Goal: Task Accomplishment & Management: Use online tool/utility

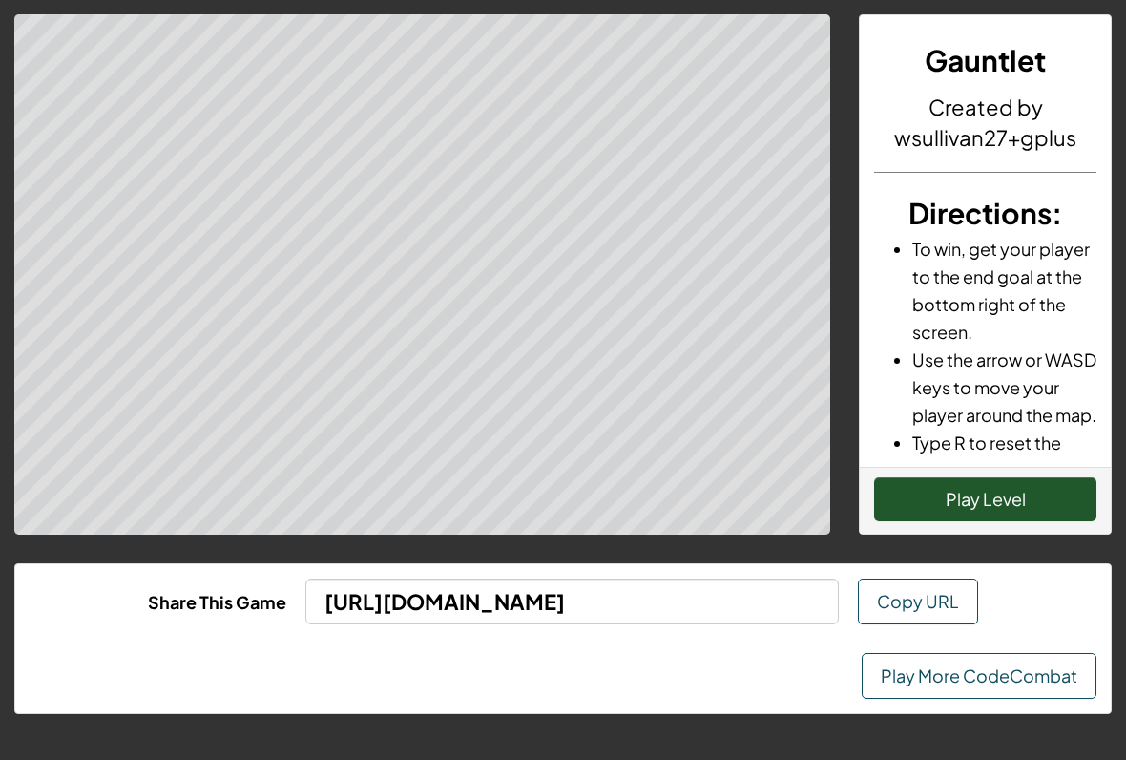
click at [1035, 493] on button "Play Level" at bounding box center [985, 499] width 222 height 44
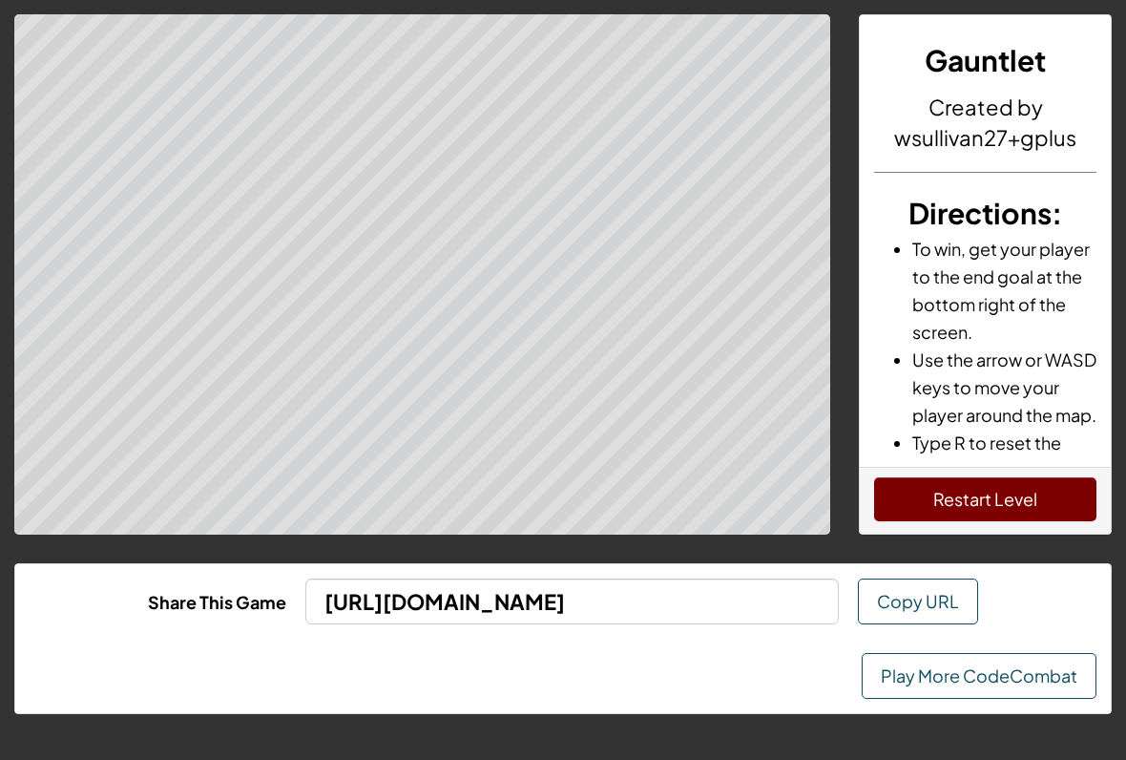
click at [906, 489] on button "Restart Level" at bounding box center [985, 499] width 222 height 44
click at [1014, 500] on button "Restart Level" at bounding box center [985, 499] width 222 height 44
click at [903, 510] on button "Restart Level" at bounding box center [985, 499] width 222 height 44
click at [1025, 514] on button "Restart Level" at bounding box center [985, 499] width 222 height 44
click at [1032, 672] on link "Play More CodeCombat" at bounding box center [979, 676] width 235 height 46
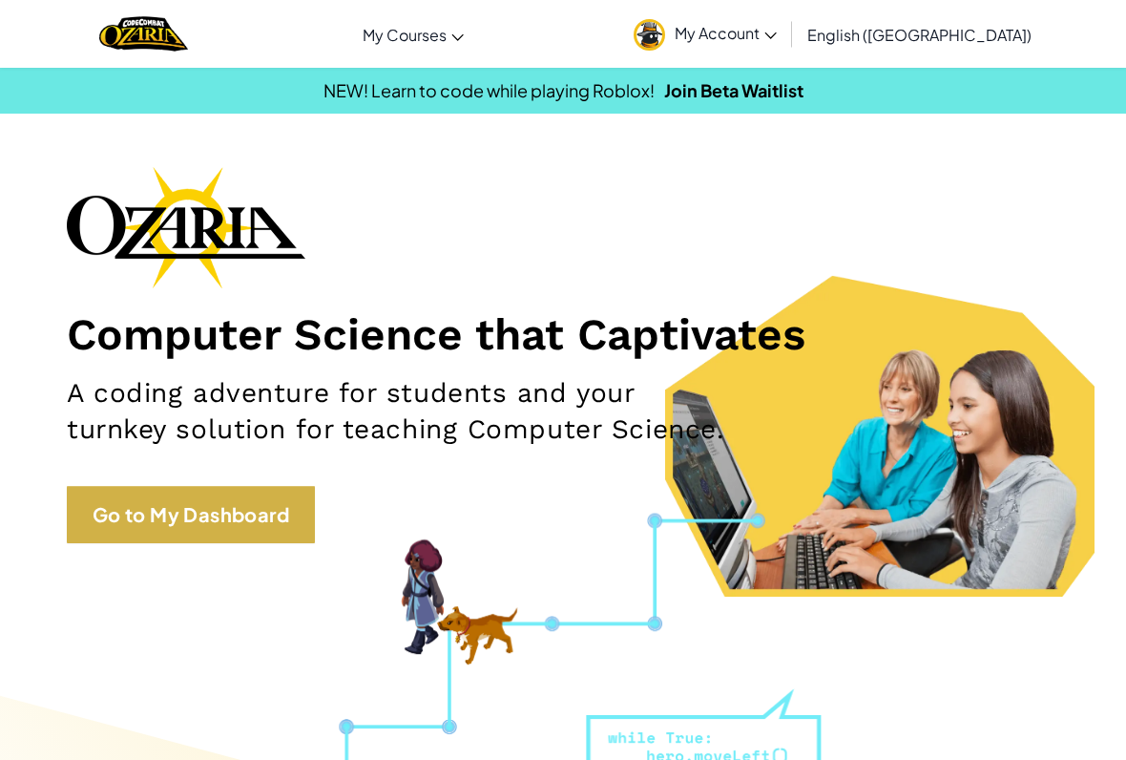
click at [282, 510] on link "Go to My Dashboard" at bounding box center [191, 514] width 248 height 57
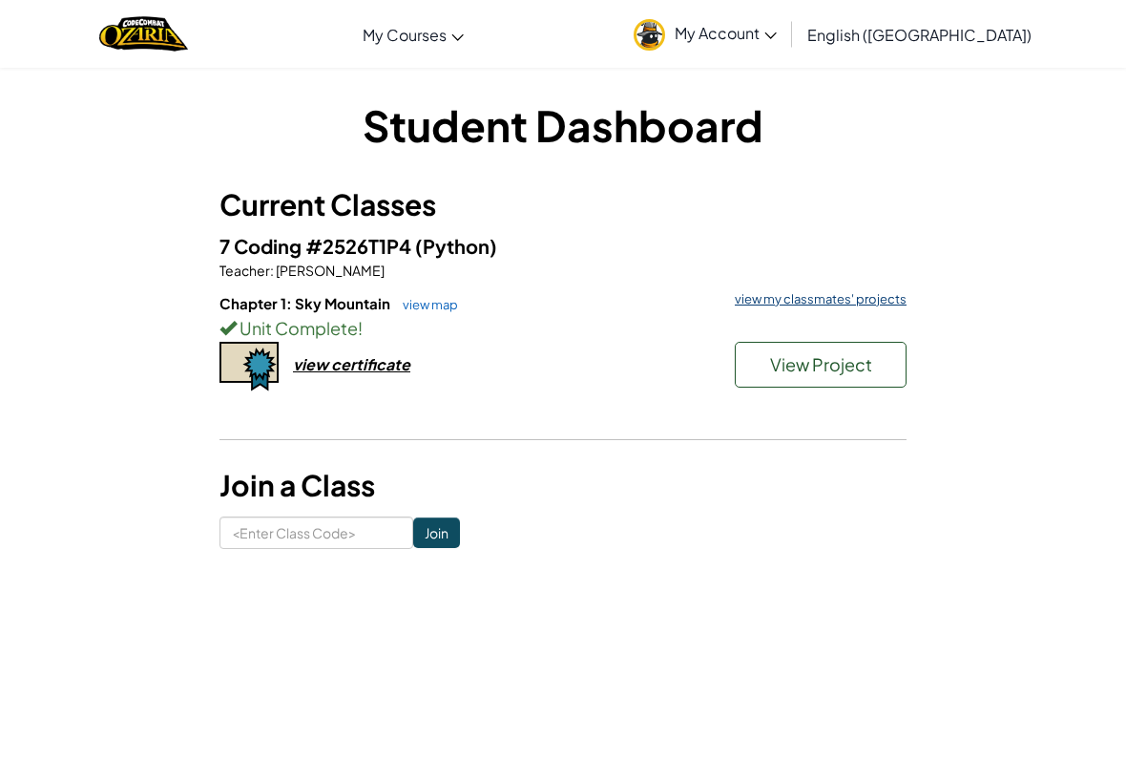
click at [877, 294] on link "view my classmates' projects" at bounding box center [815, 299] width 181 height 12
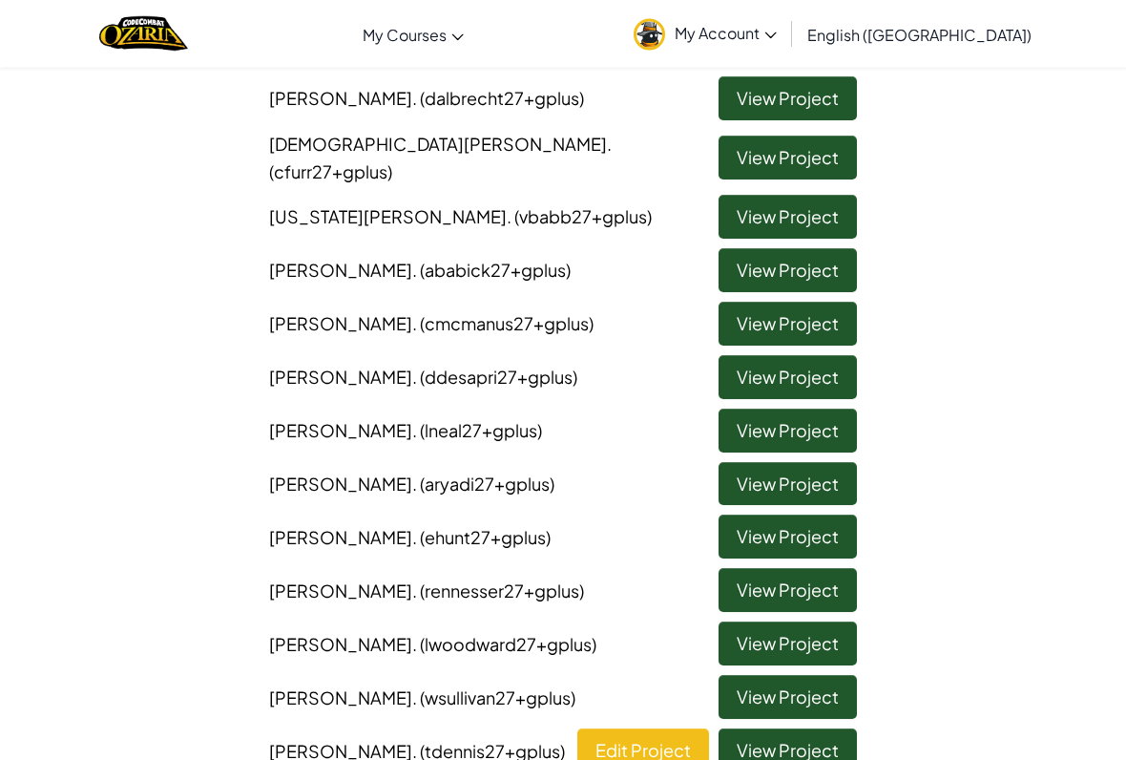
scroll to position [370, 0]
click at [685, 728] on link "Edit Project" at bounding box center [643, 750] width 132 height 44
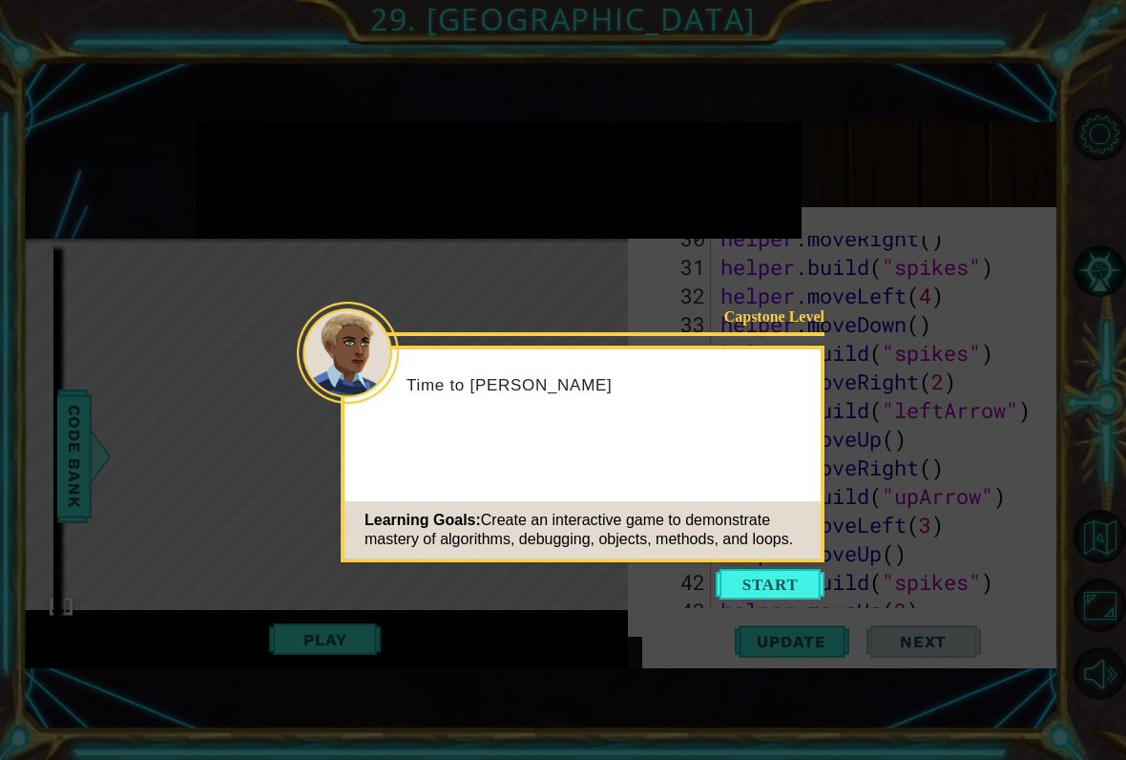
scroll to position [1403, 0]
click at [758, 570] on button "Start" at bounding box center [770, 584] width 109 height 31
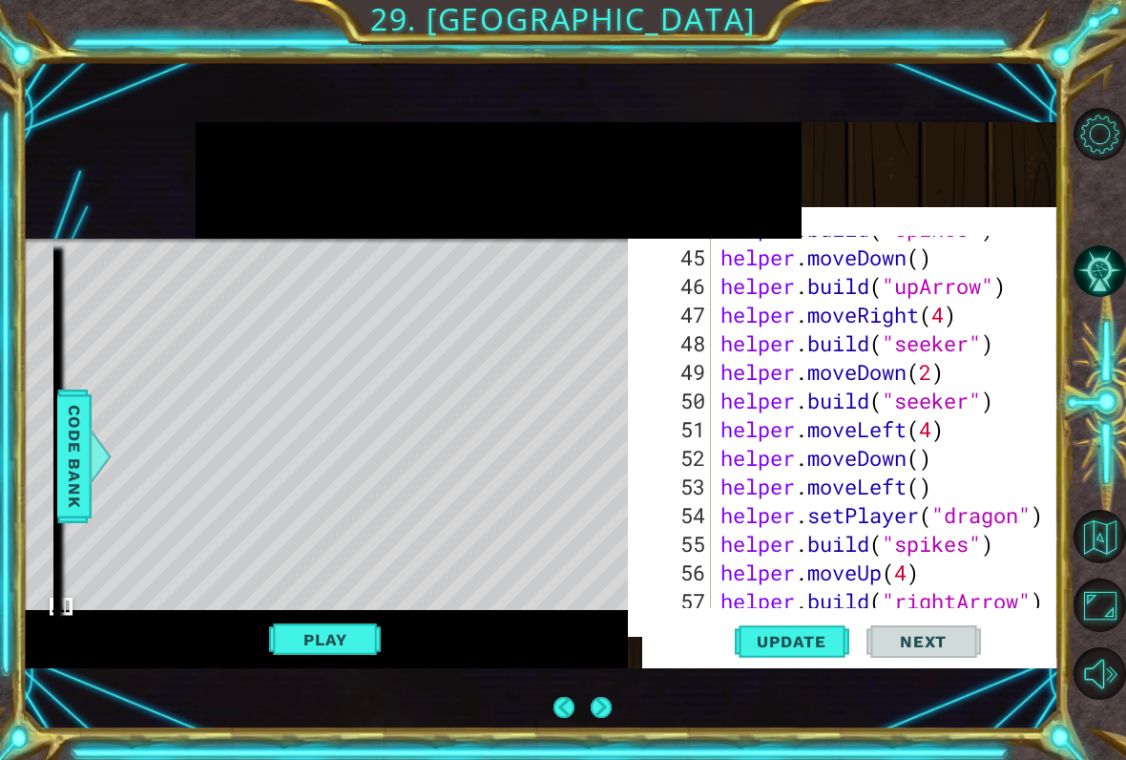
scroll to position [1312, 0]
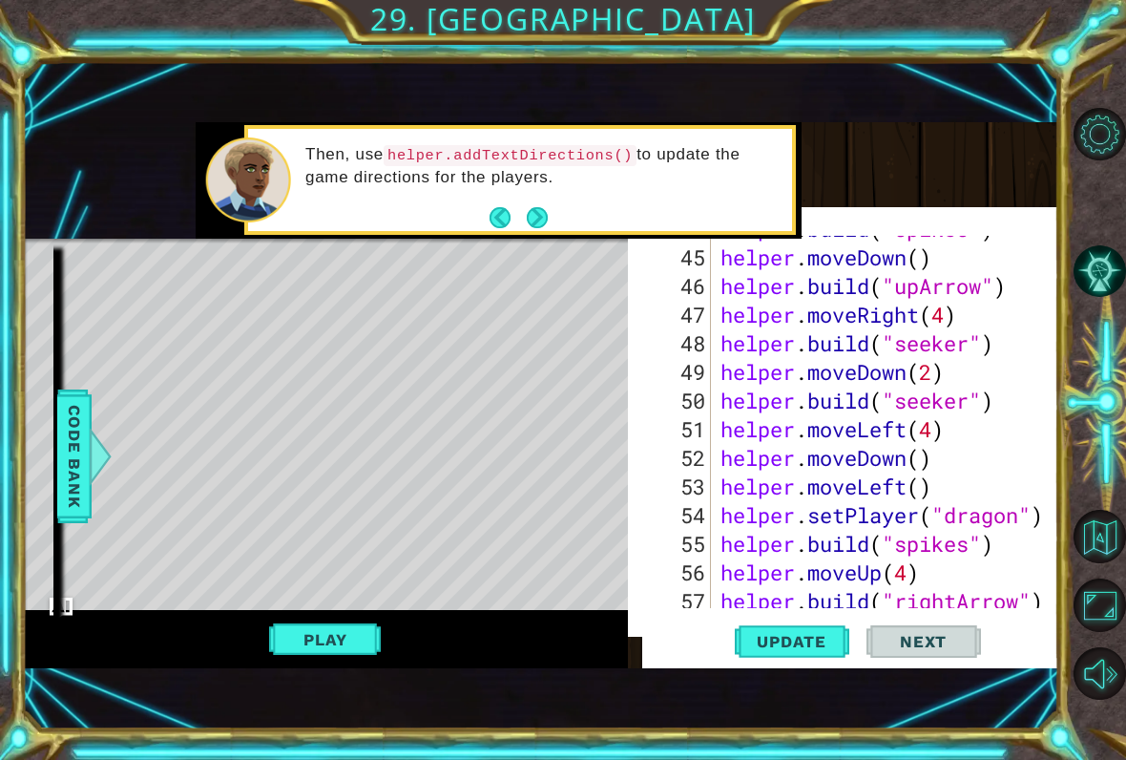
type textarea "helper.moveDown(2)"
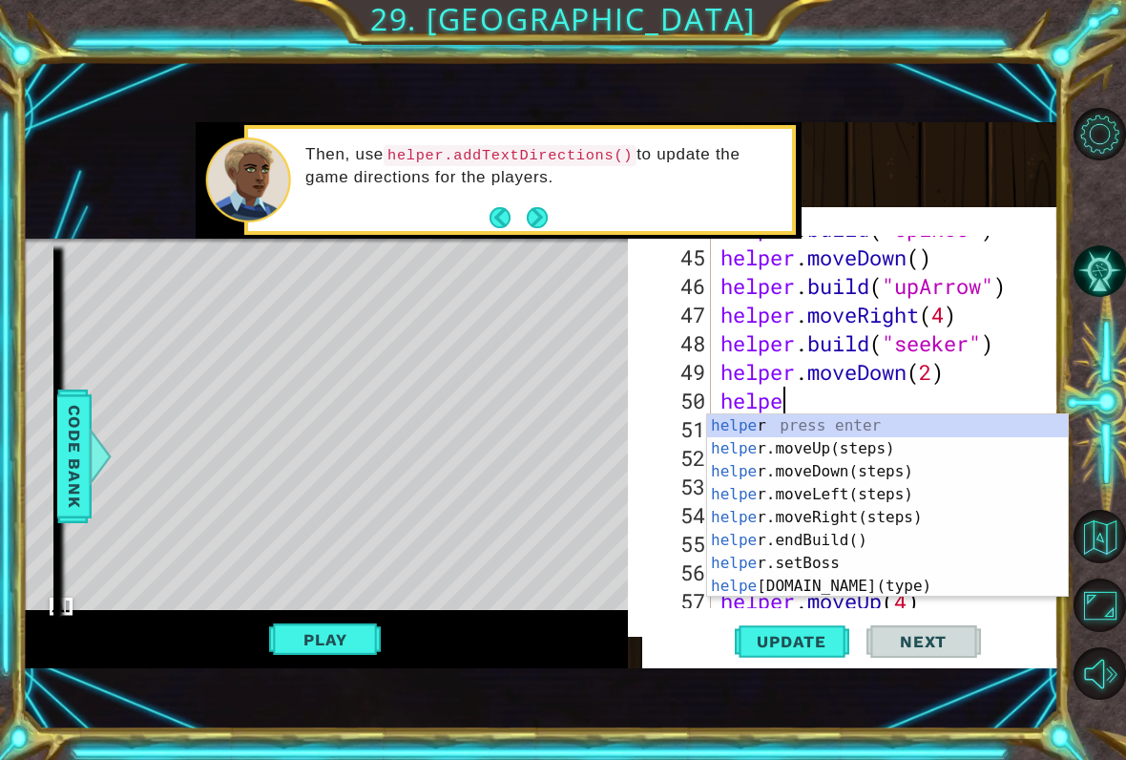
type textarea "helper"
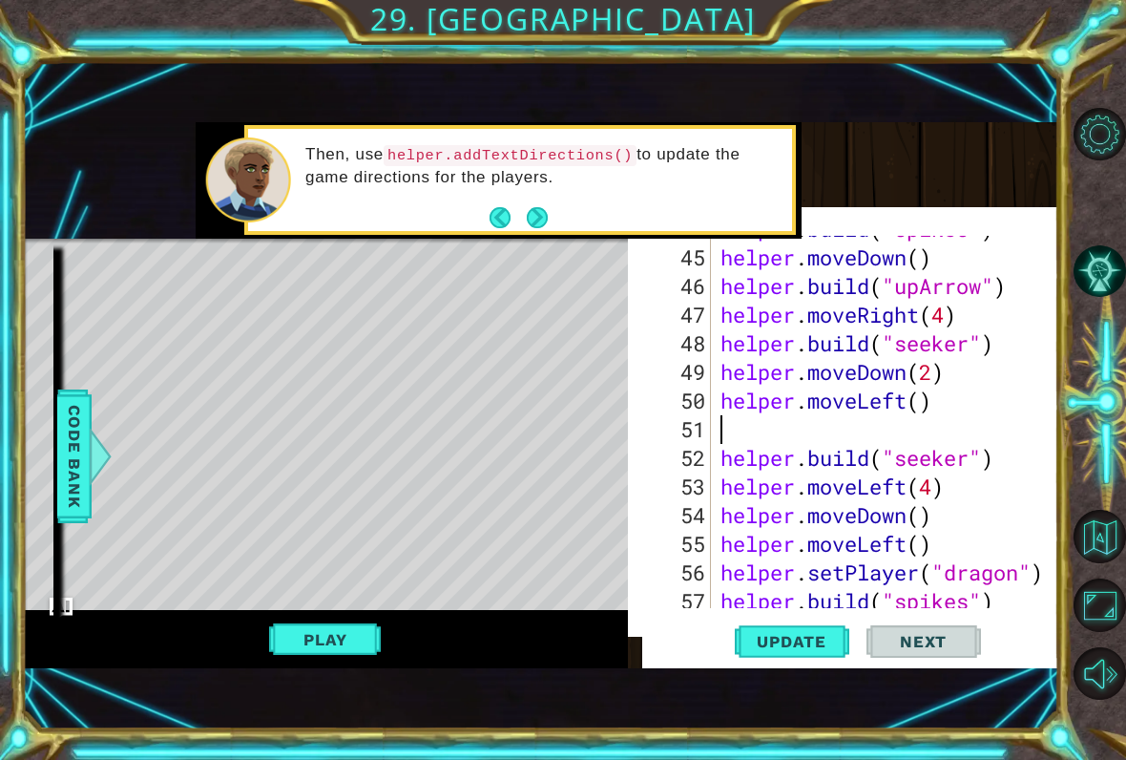
scroll to position [0, 0]
click at [799, 634] on span "Update" at bounding box center [792, 641] width 108 height 19
click at [300, 640] on button "Play" at bounding box center [325, 639] width 112 height 36
